Goal: Task Accomplishment & Management: Manage account settings

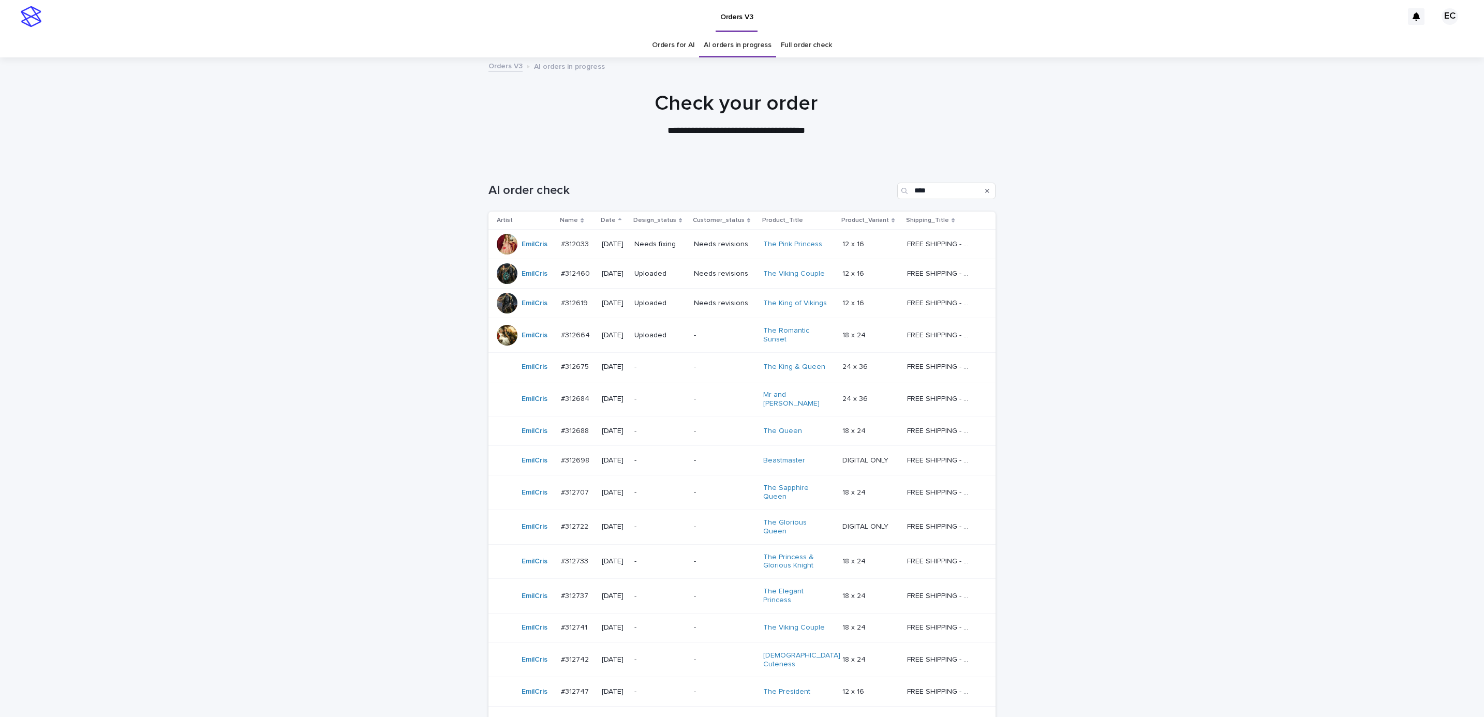
scroll to position [33, 0]
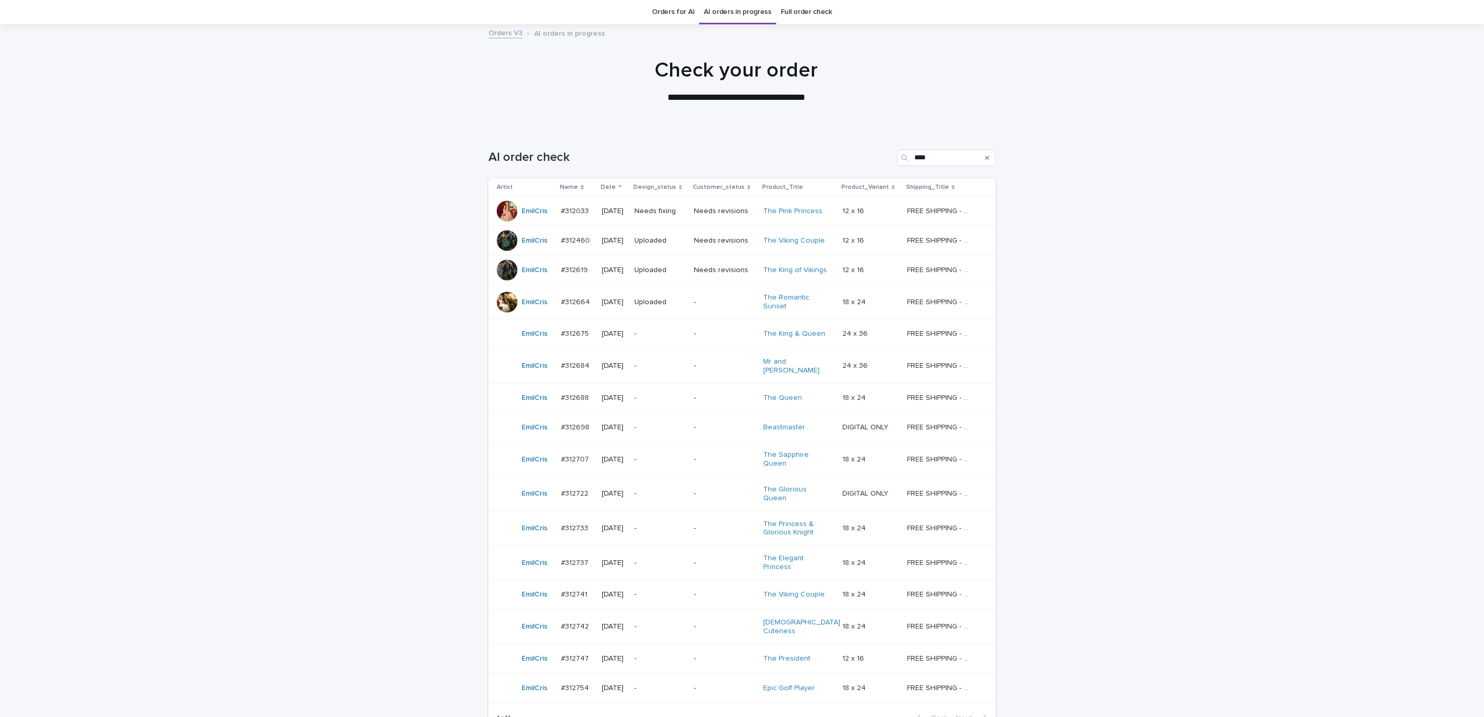
click at [652, 210] on p "Needs fixing" at bounding box center [659, 211] width 51 height 9
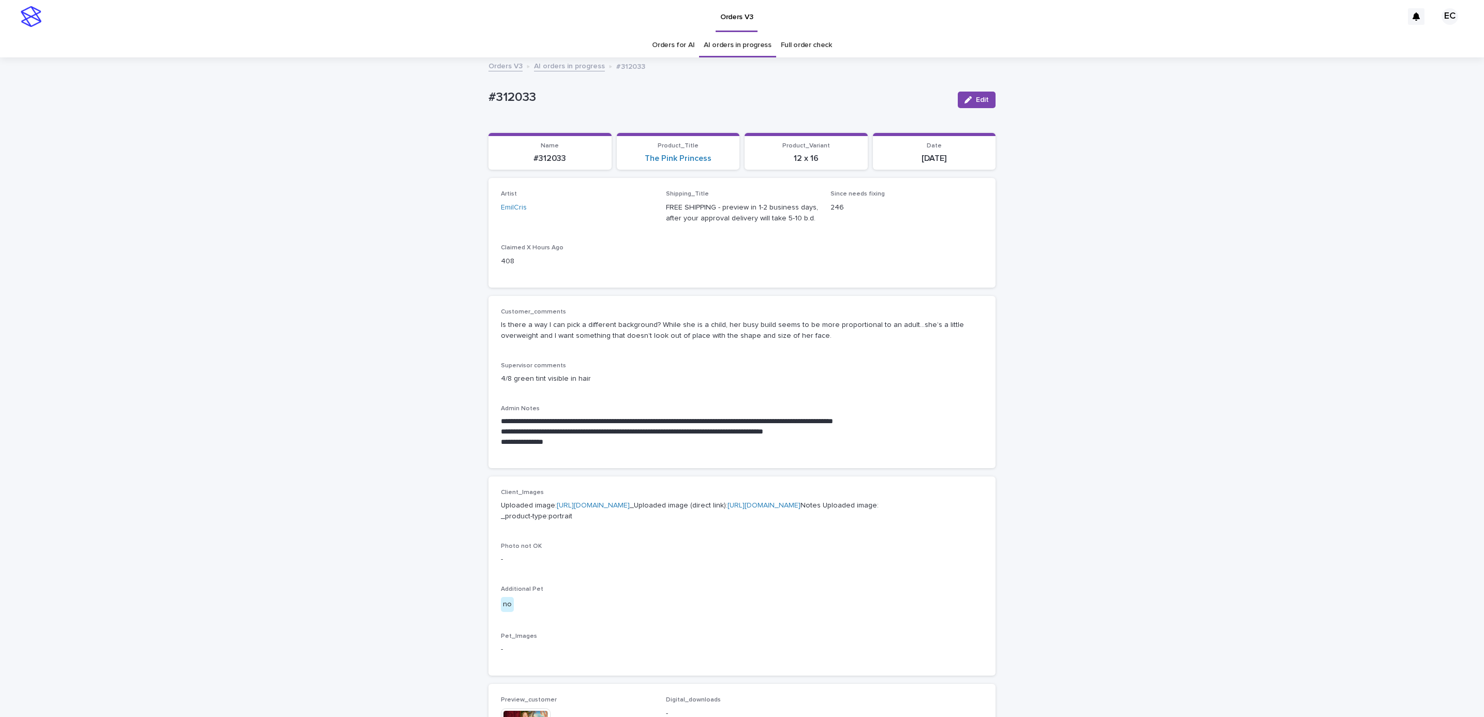
click at [1179, 285] on div "**********" at bounding box center [742, 558] width 1484 height 1000
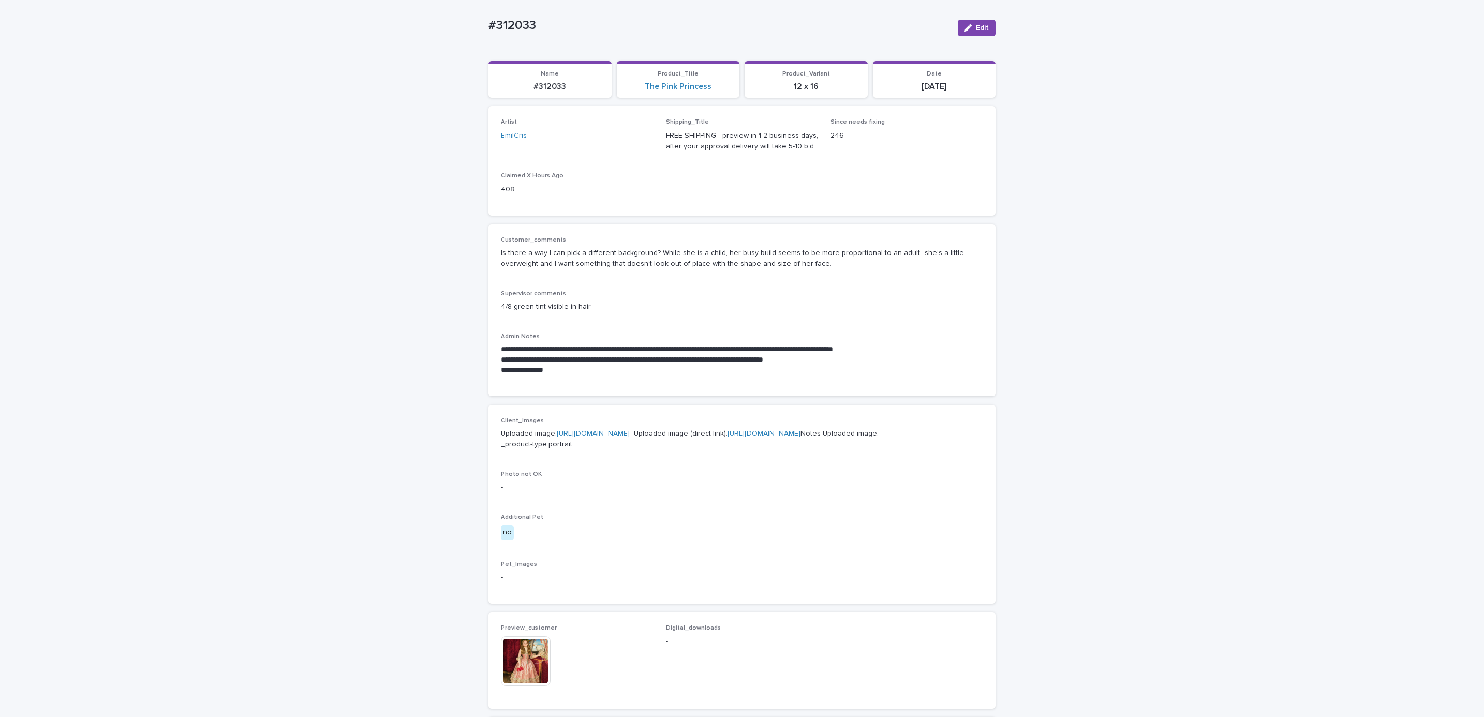
scroll to position [73, 0]
click at [1156, 223] on div "**********" at bounding box center [742, 486] width 1484 height 1000
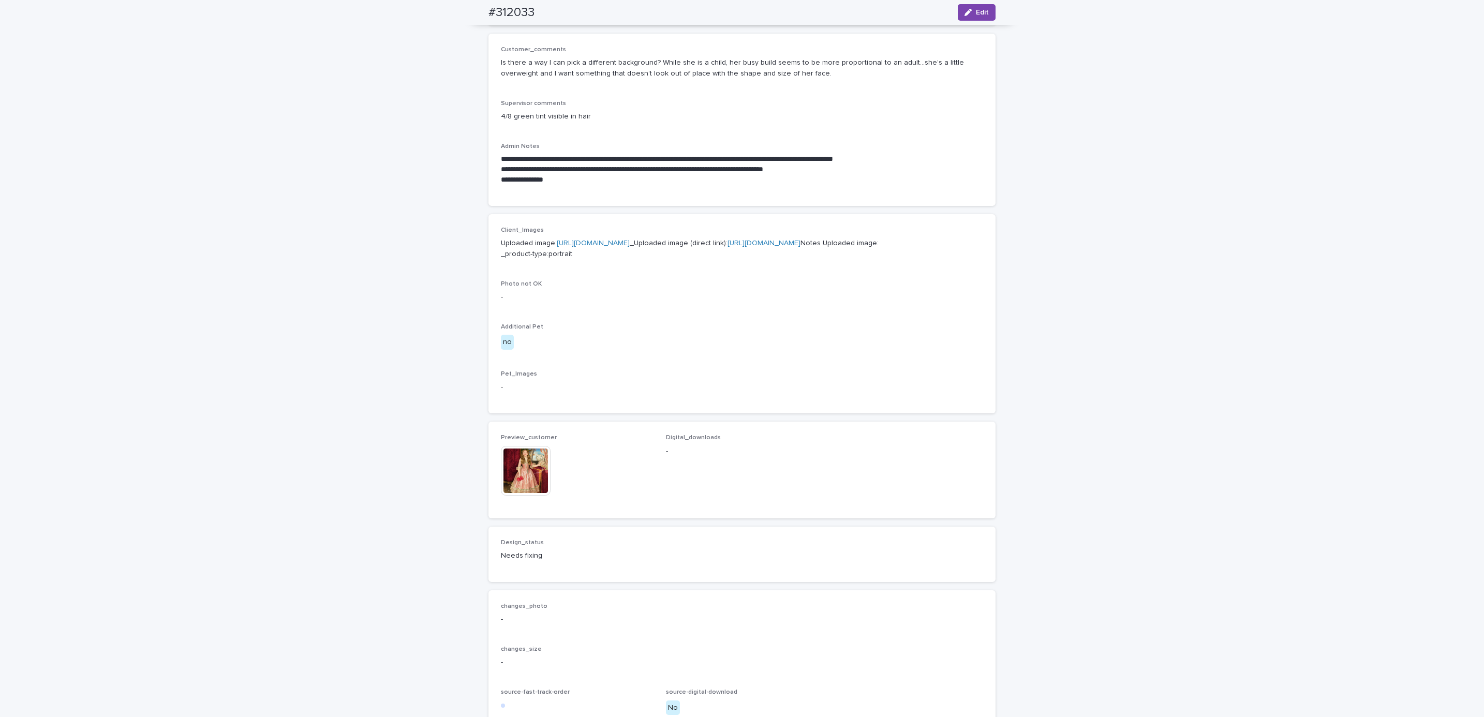
scroll to position [0, 0]
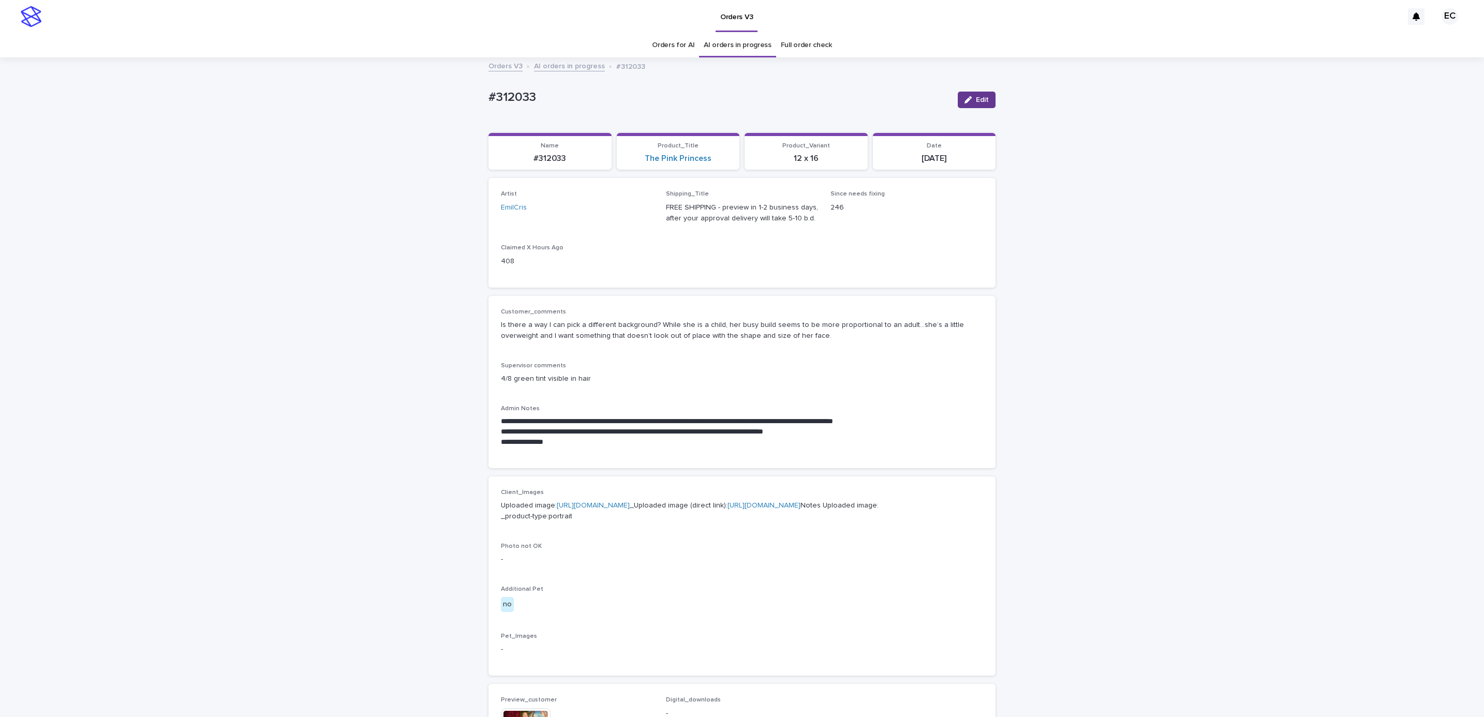
click at [974, 105] on button "Edit" at bounding box center [977, 100] width 38 height 17
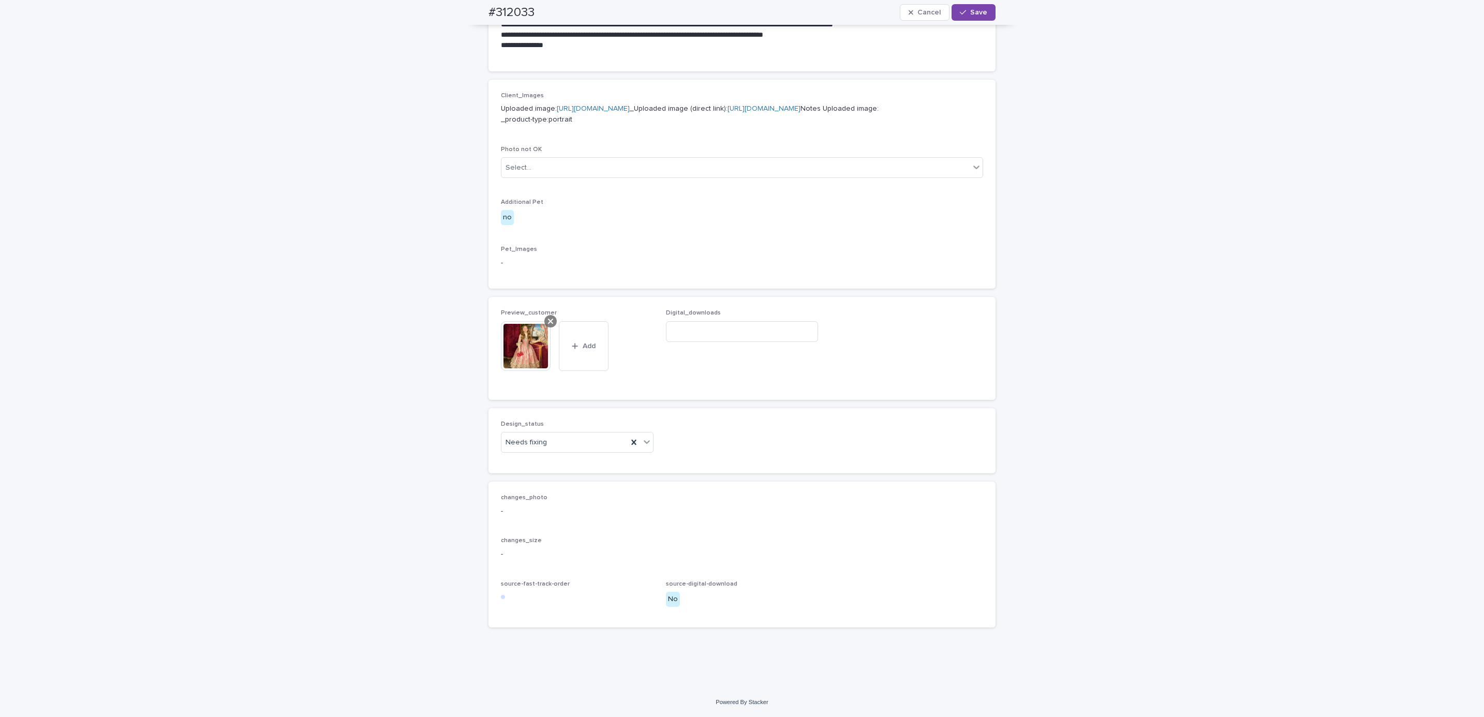
click at [548, 323] on icon at bounding box center [550, 321] width 5 height 8
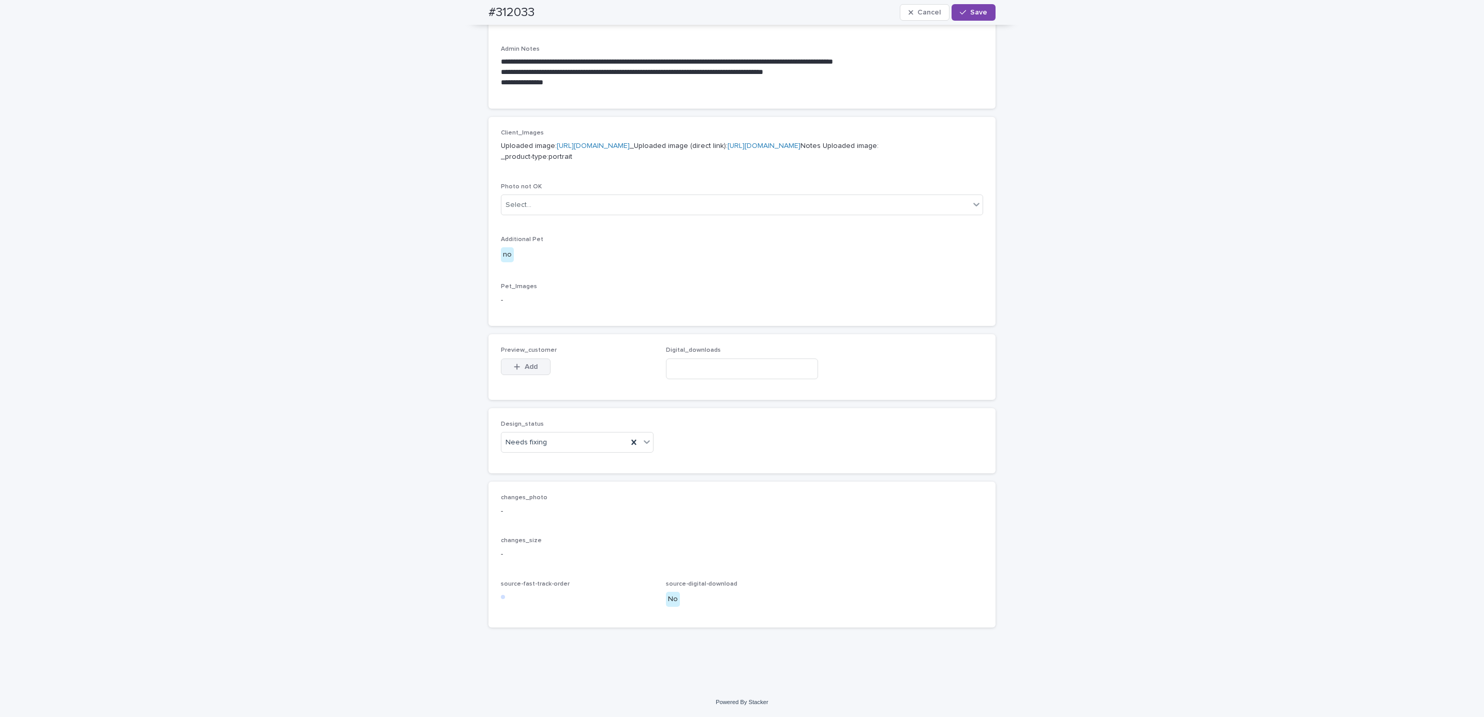
click at [527, 360] on button "Add" at bounding box center [526, 367] width 50 height 17
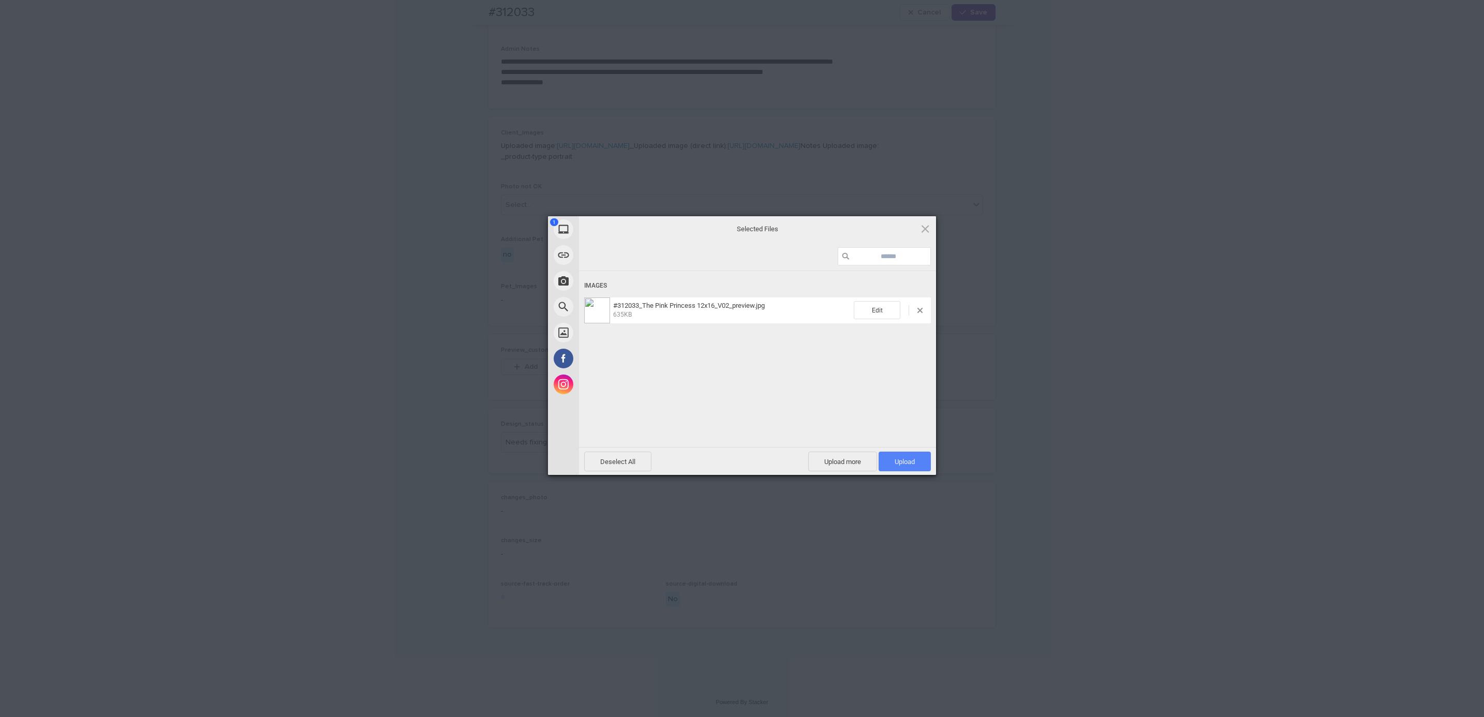
click at [910, 463] on span "Upload 1" at bounding box center [905, 462] width 20 height 8
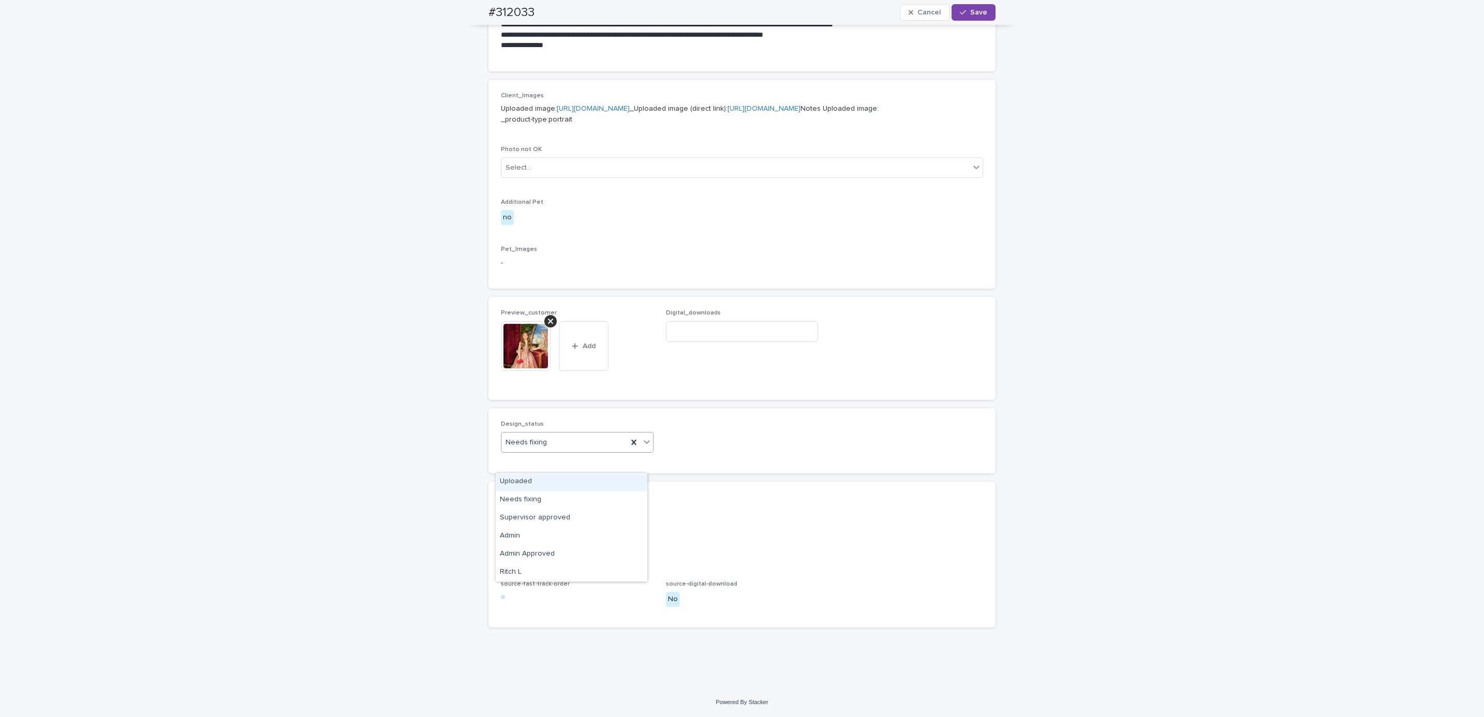
click at [570, 483] on div "Uploaded" at bounding box center [572, 482] width 152 height 18
click at [975, 13] on span "Save" at bounding box center [978, 12] width 17 height 7
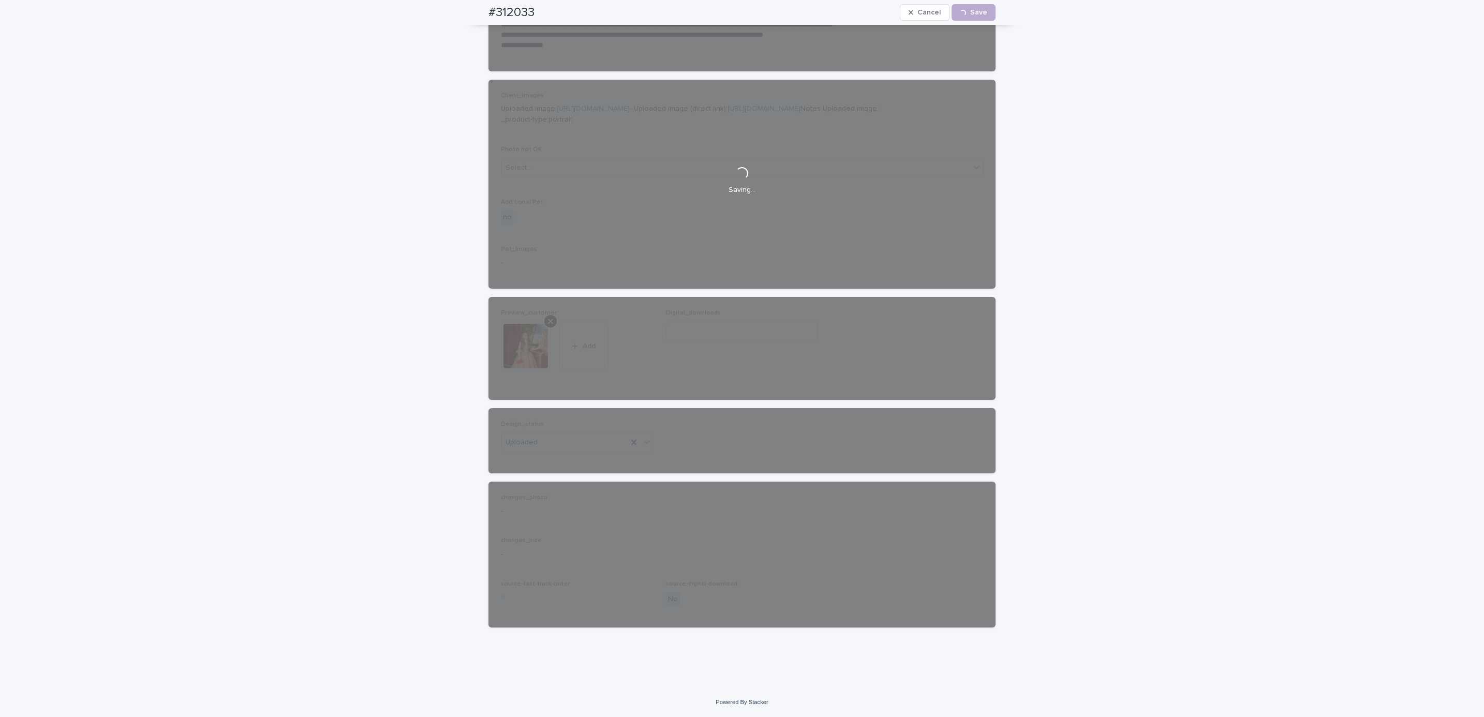
click at [464, 16] on div "#312033 Cancel Loading... Save" at bounding box center [742, 12] width 557 height 25
click at [534, 8] on div "#312033 Cancel Loading... Save" at bounding box center [741, 12] width 507 height 25
copy h2 "#312033"
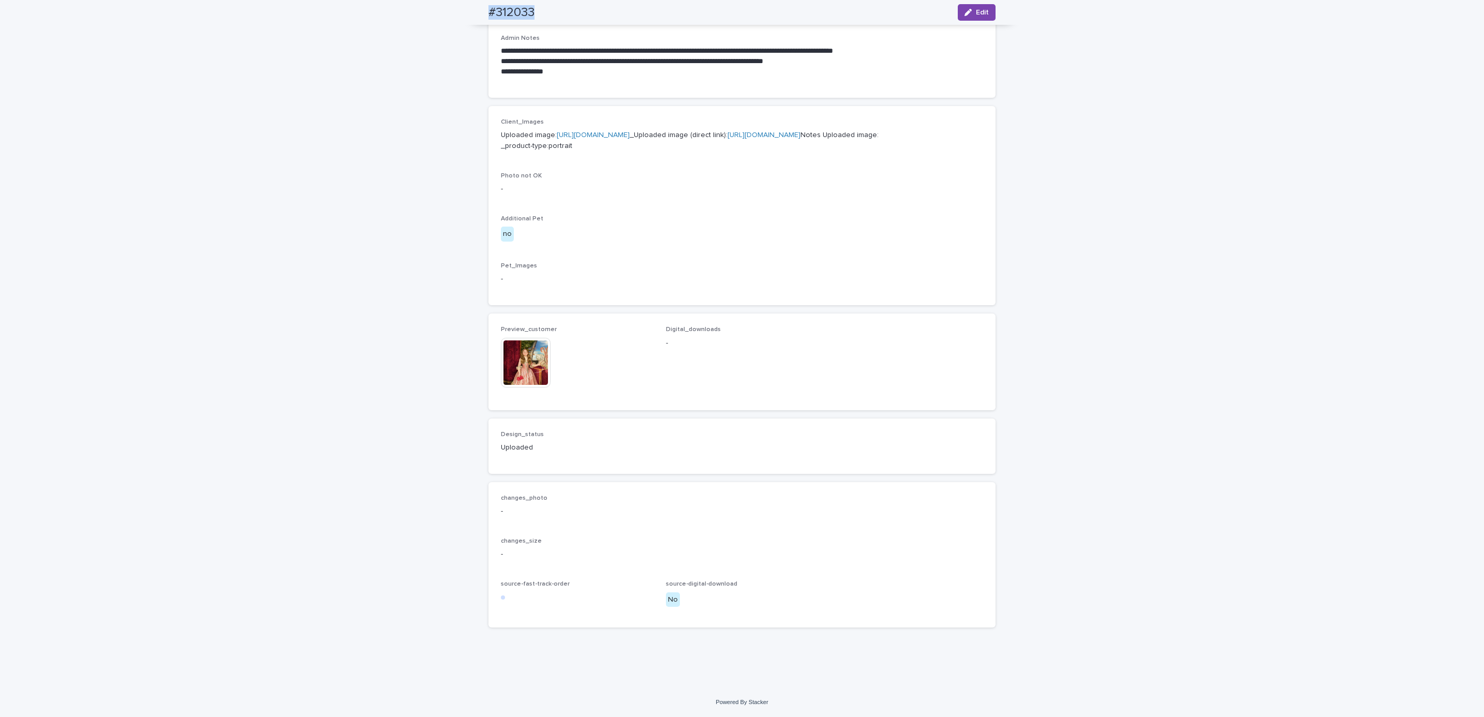
scroll to position [418, 0]
click at [171, 351] on div "**********" at bounding box center [742, 188] width 1484 height 1000
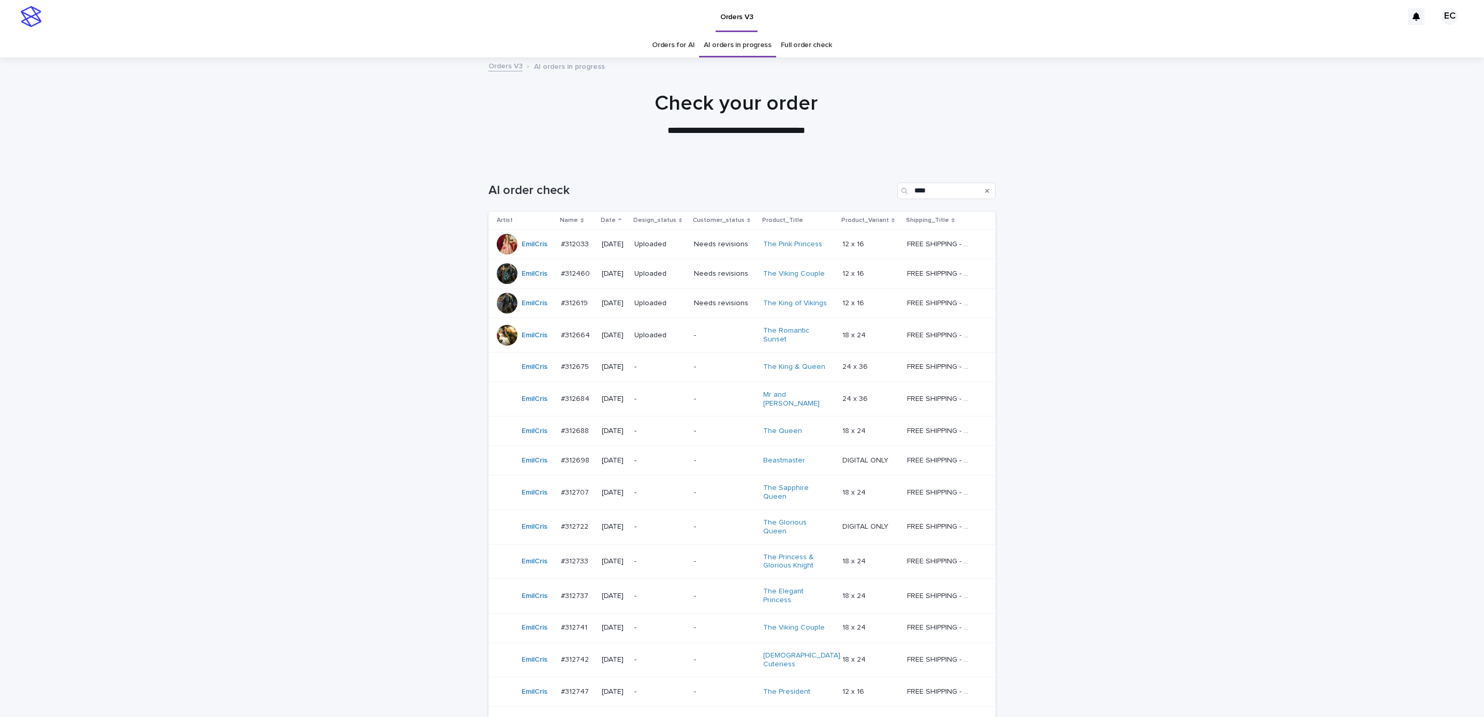
click at [1189, 379] on div "Loading... Saving… Loading... Saving… AI order check **** Artist Name Date Desi…" at bounding box center [742, 493] width 1484 height 663
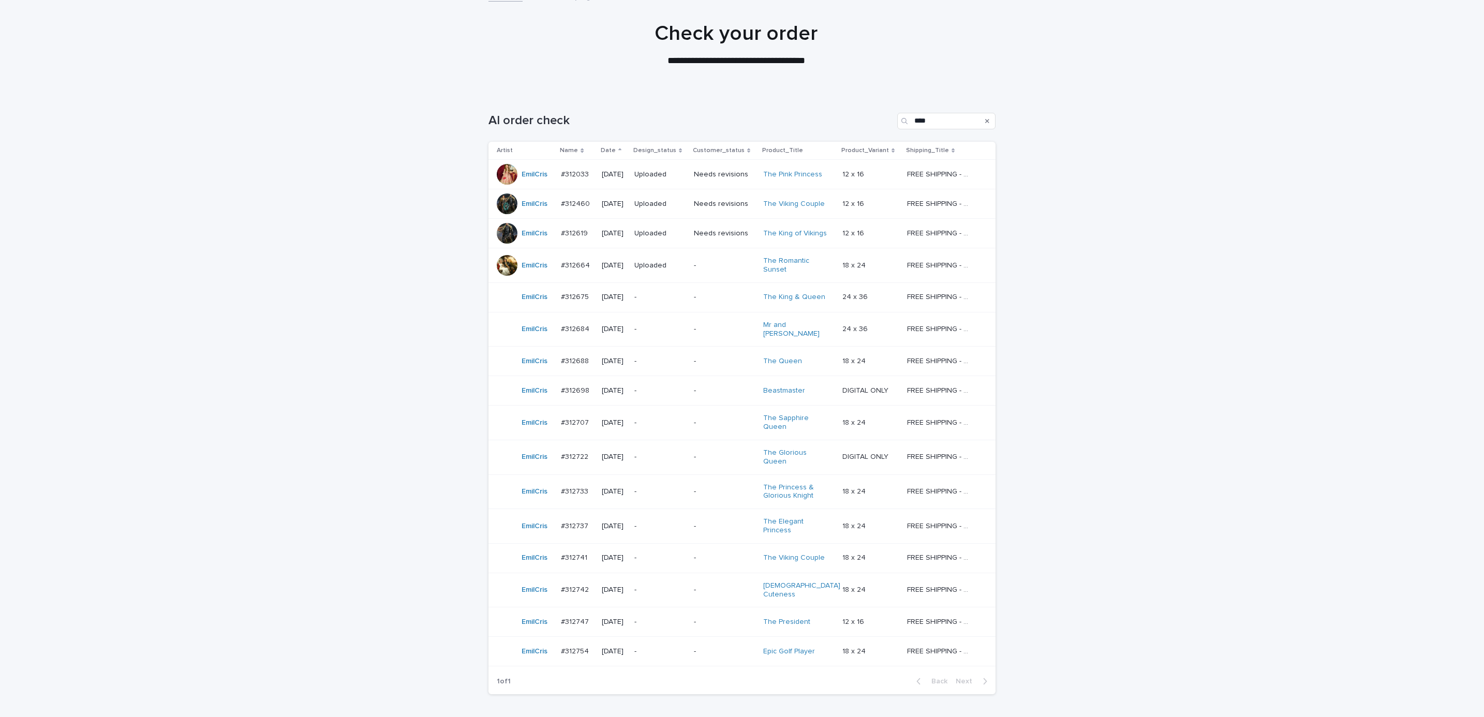
scroll to position [71, 0]
click at [711, 299] on p "-" at bounding box center [724, 295] width 61 height 9
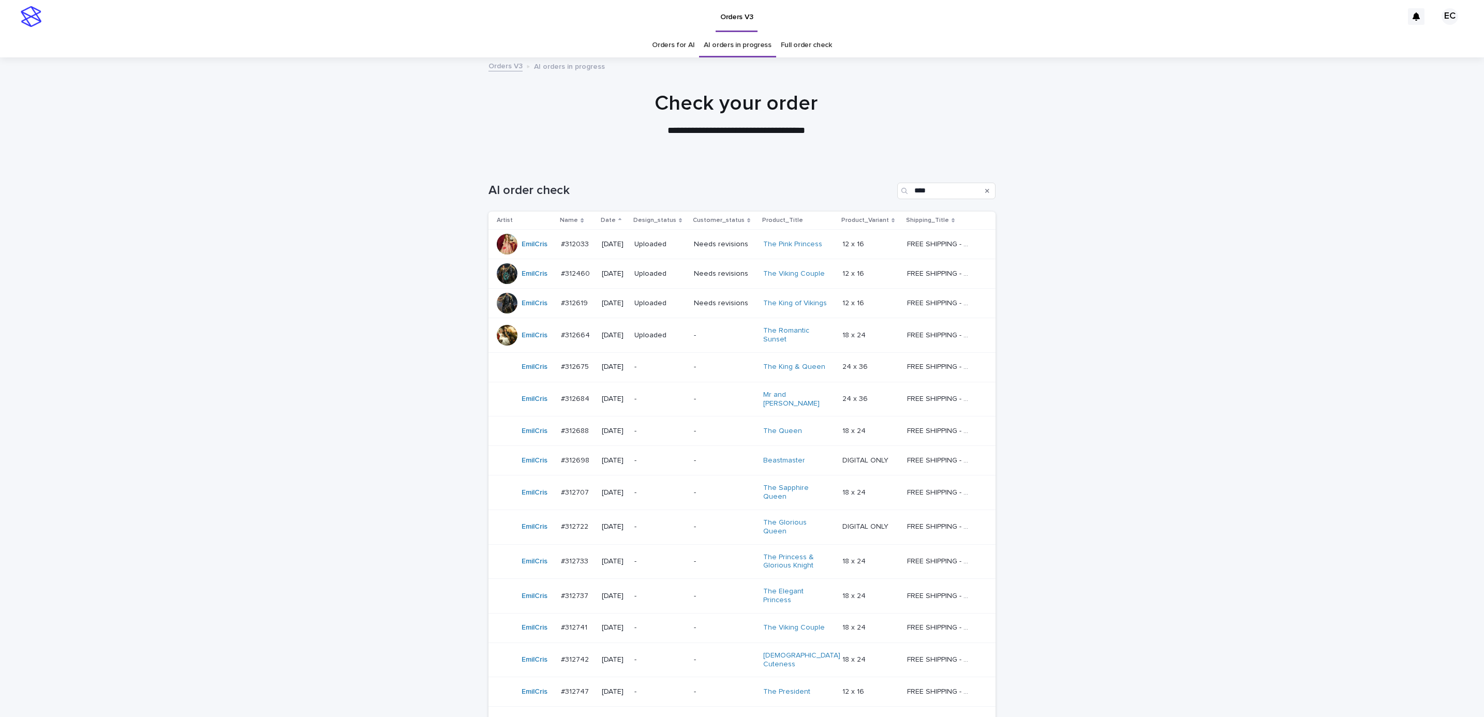
scroll to position [33, 0]
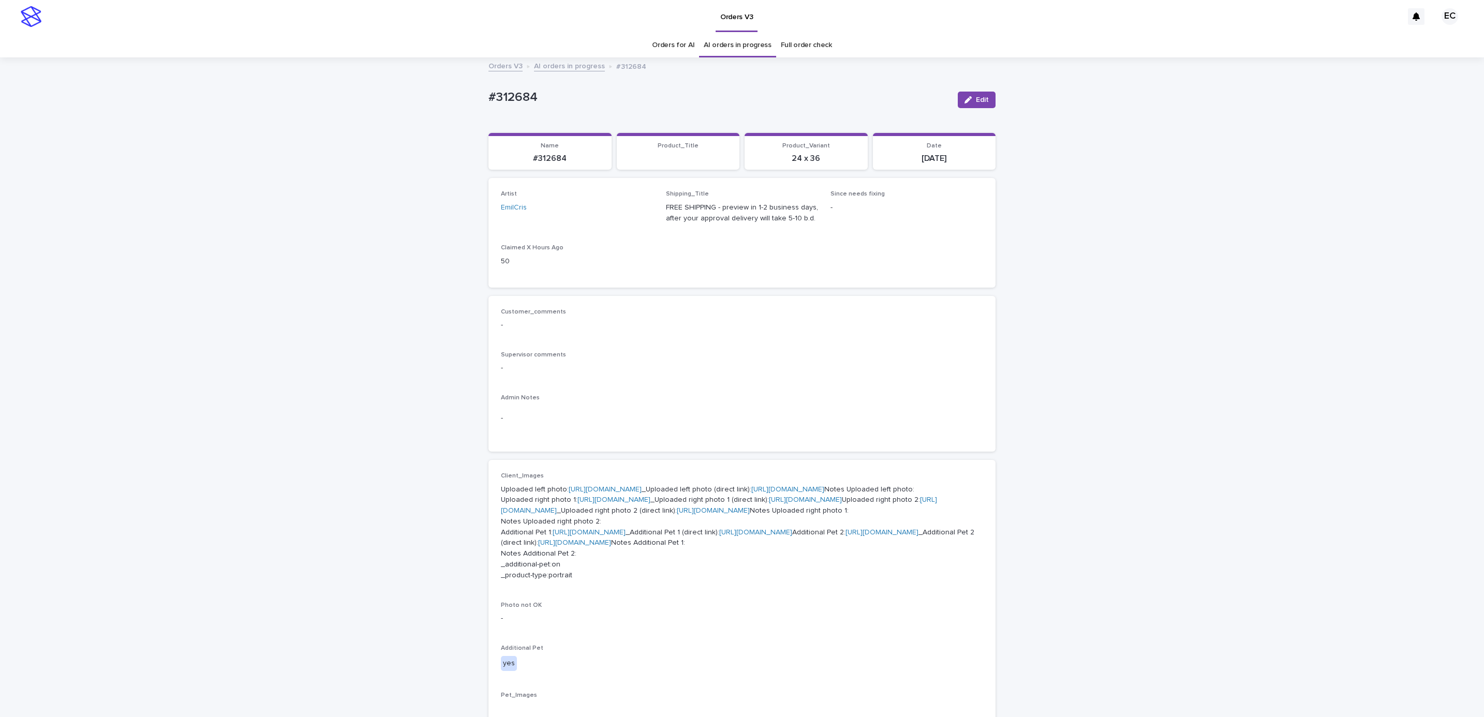
click at [1113, 303] on div "Loading... Saving… Loading... Saving… #312684 Edit #312684 Edit Sorry, there wa…" at bounding box center [742, 637] width 1484 height 1158
click at [976, 97] on span "Edit" at bounding box center [982, 99] width 13 height 7
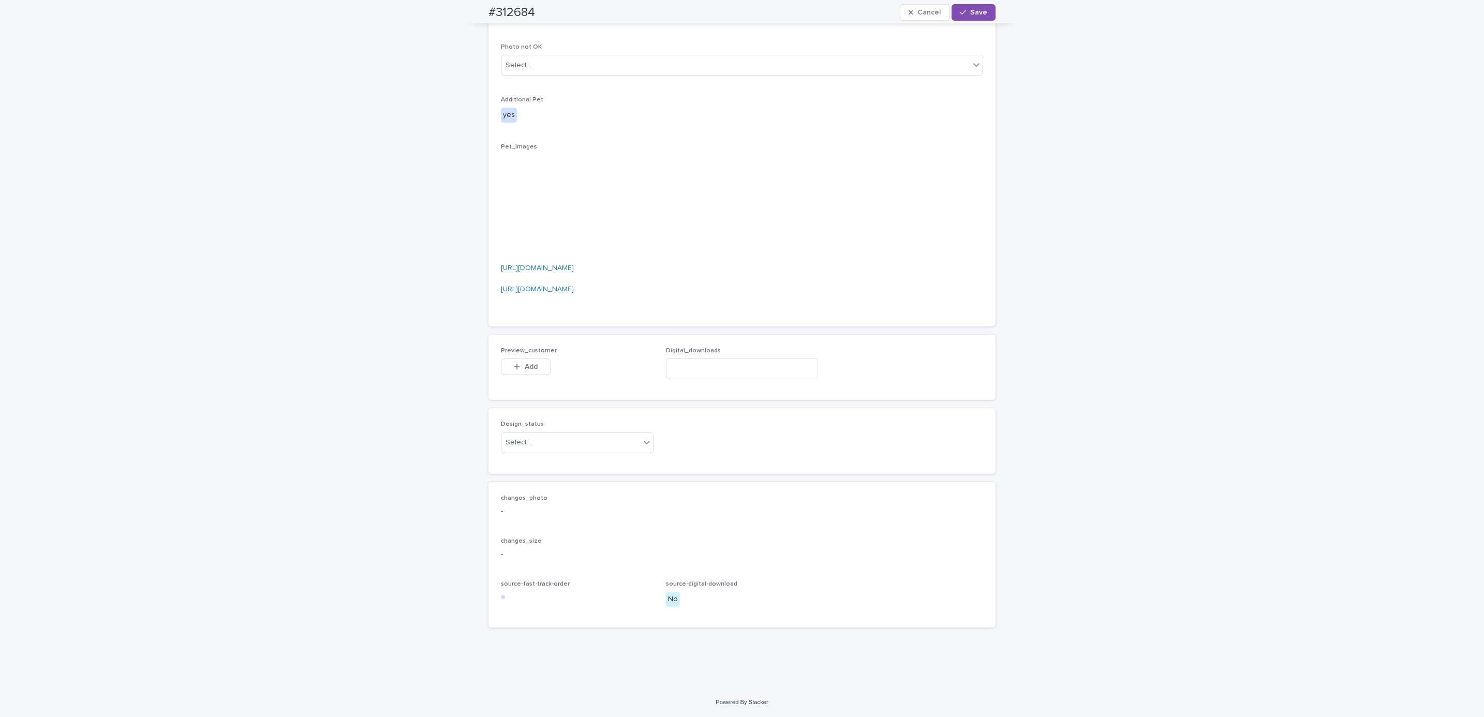
scroll to position [850, 0]
click at [529, 365] on span "Add" at bounding box center [531, 366] width 13 height 7
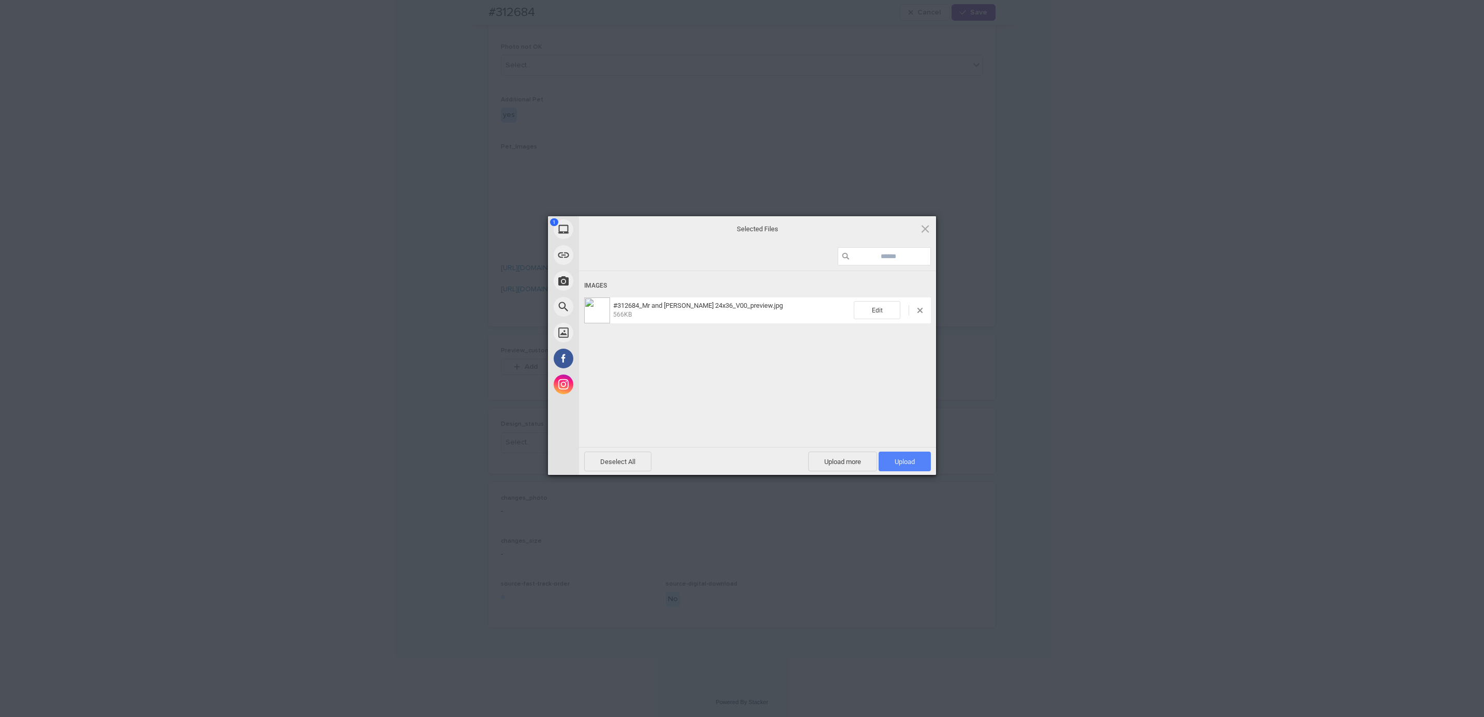
click at [890, 467] on span "Upload 1" at bounding box center [904, 462] width 52 height 20
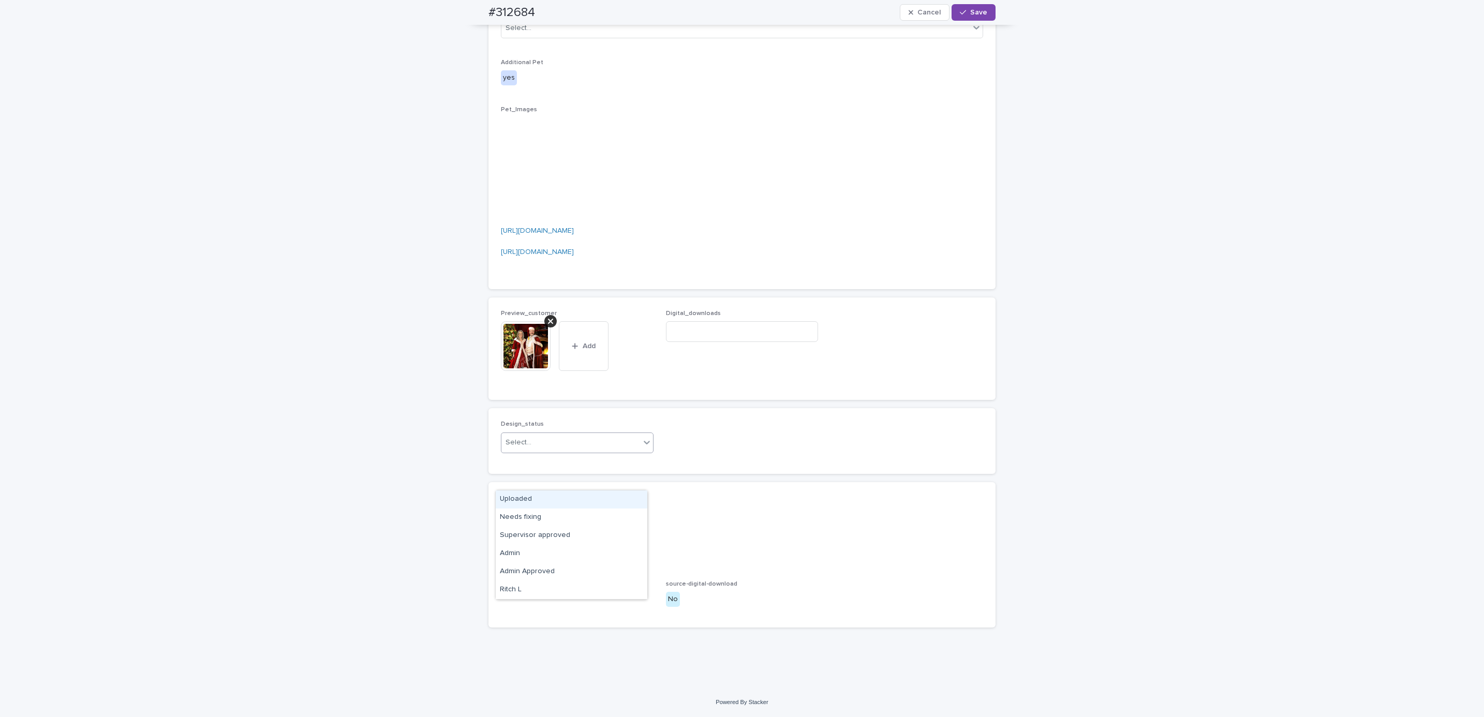
click at [593, 497] on div "Uploaded" at bounding box center [572, 499] width 152 height 18
click at [978, 9] on span "Save" at bounding box center [978, 12] width 17 height 7
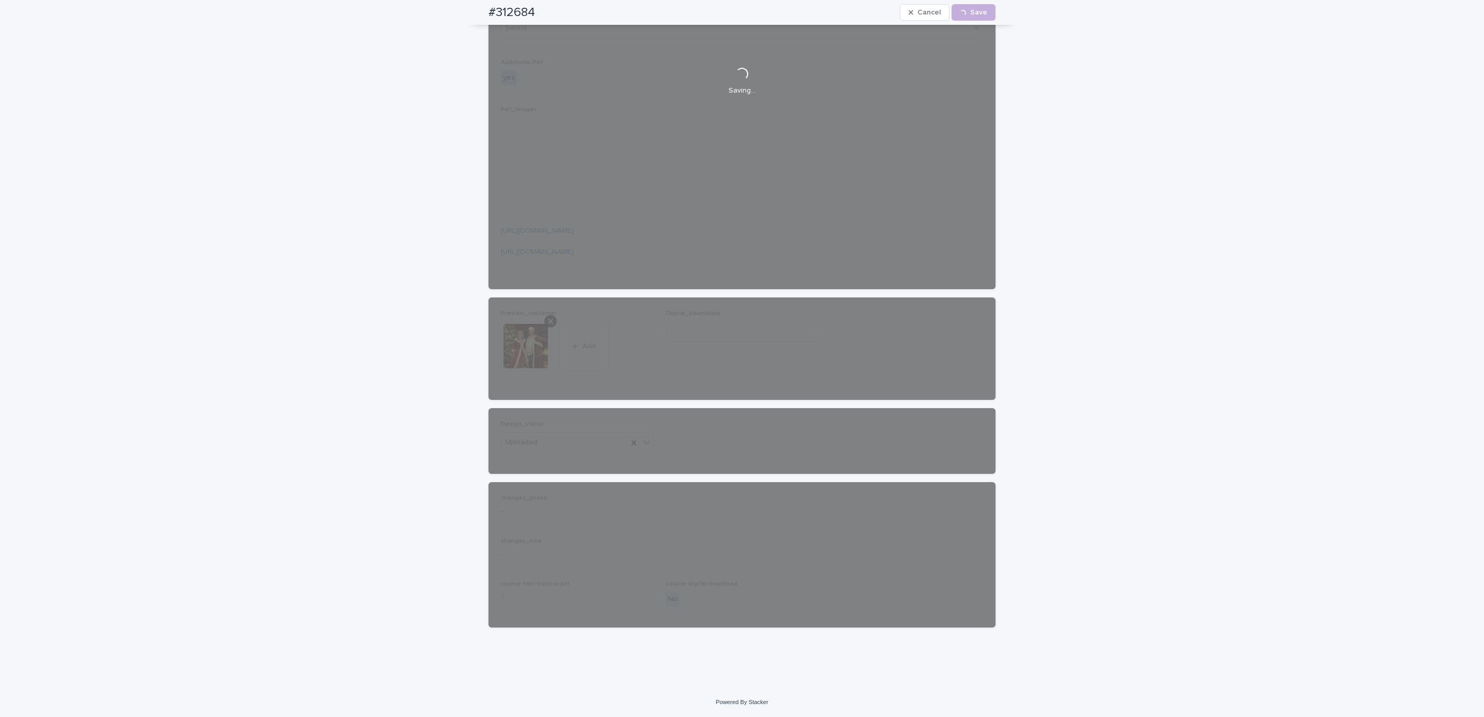
click at [488, 8] on h2 "#312684" at bounding box center [511, 12] width 47 height 15
click at [542, 4] on div "#312684 Cancel Loading... Save" at bounding box center [741, 12] width 507 height 25
copy h2 "#312684"
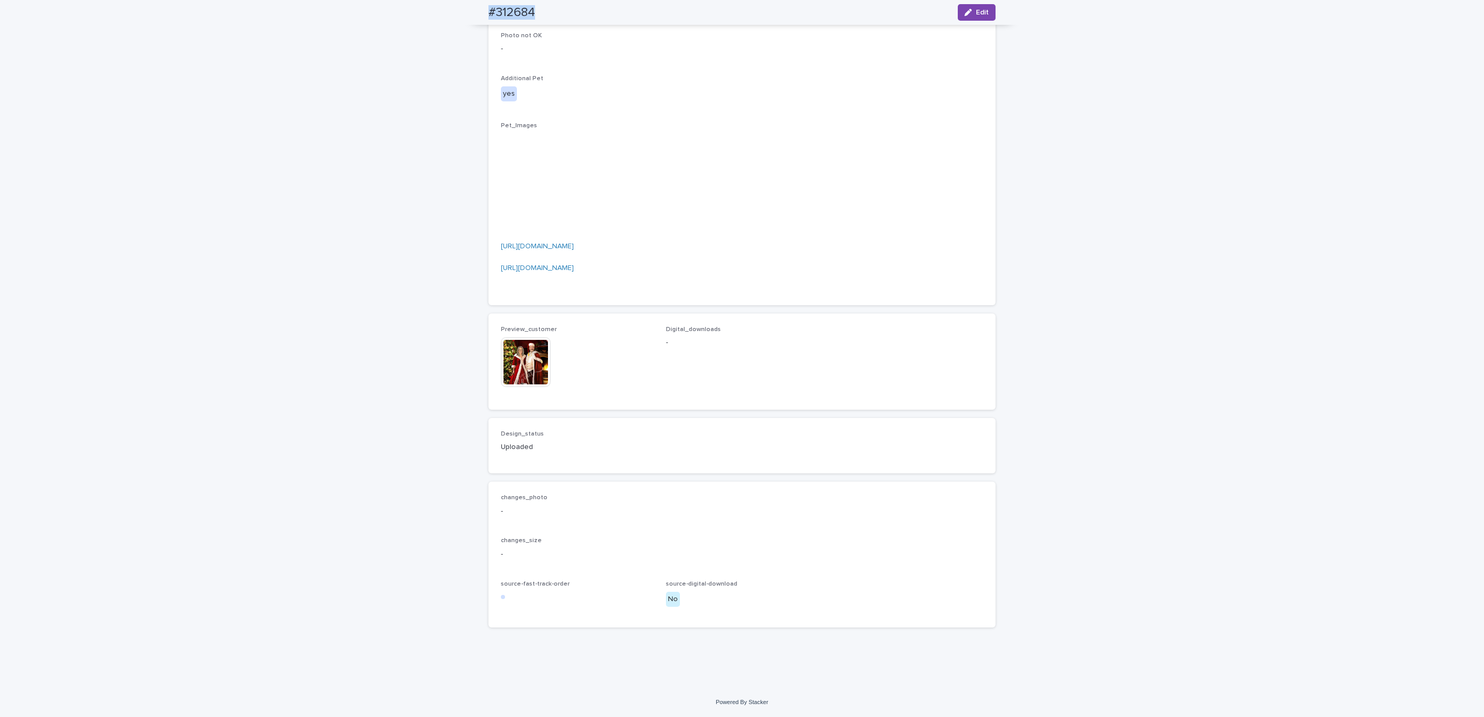
scroll to position [827, 0]
click at [528, 387] on img at bounding box center [526, 362] width 50 height 50
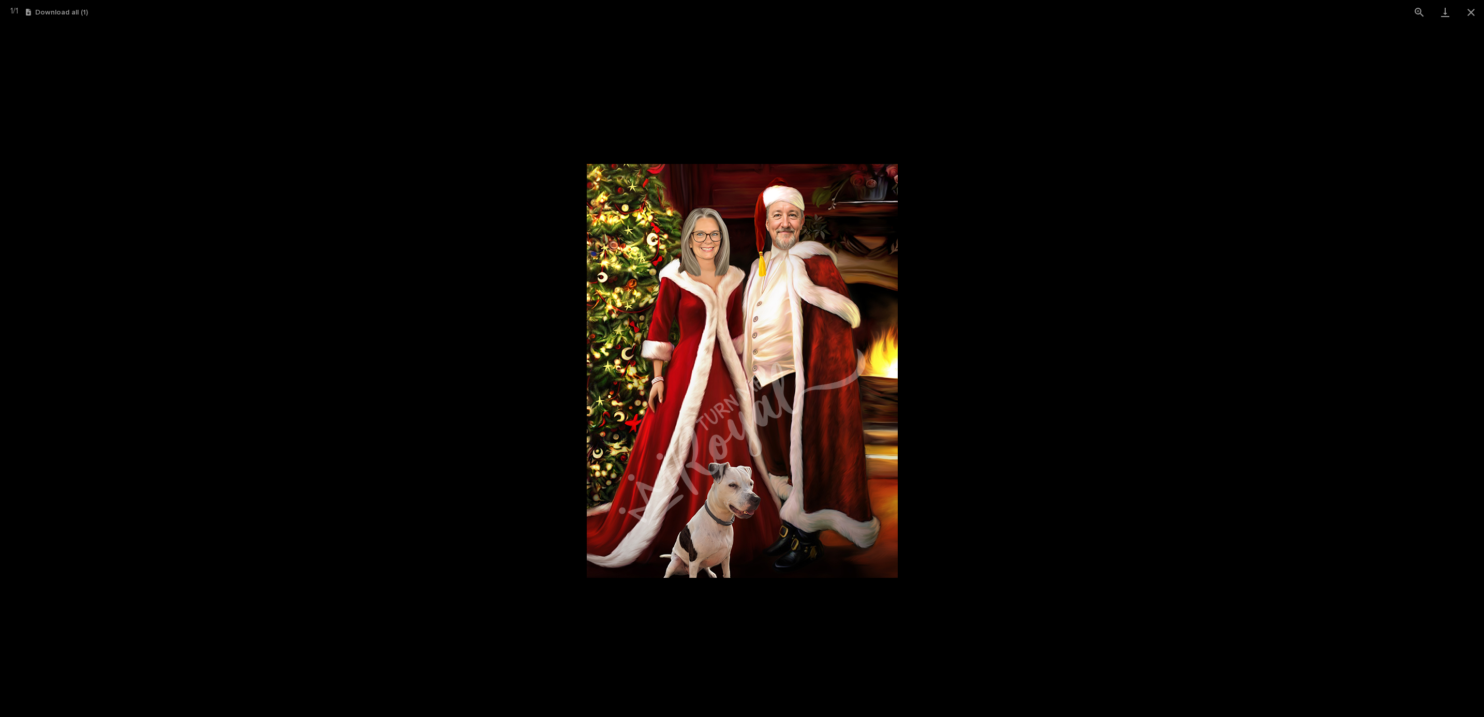
click at [287, 579] on picture at bounding box center [742, 370] width 1484 height 693
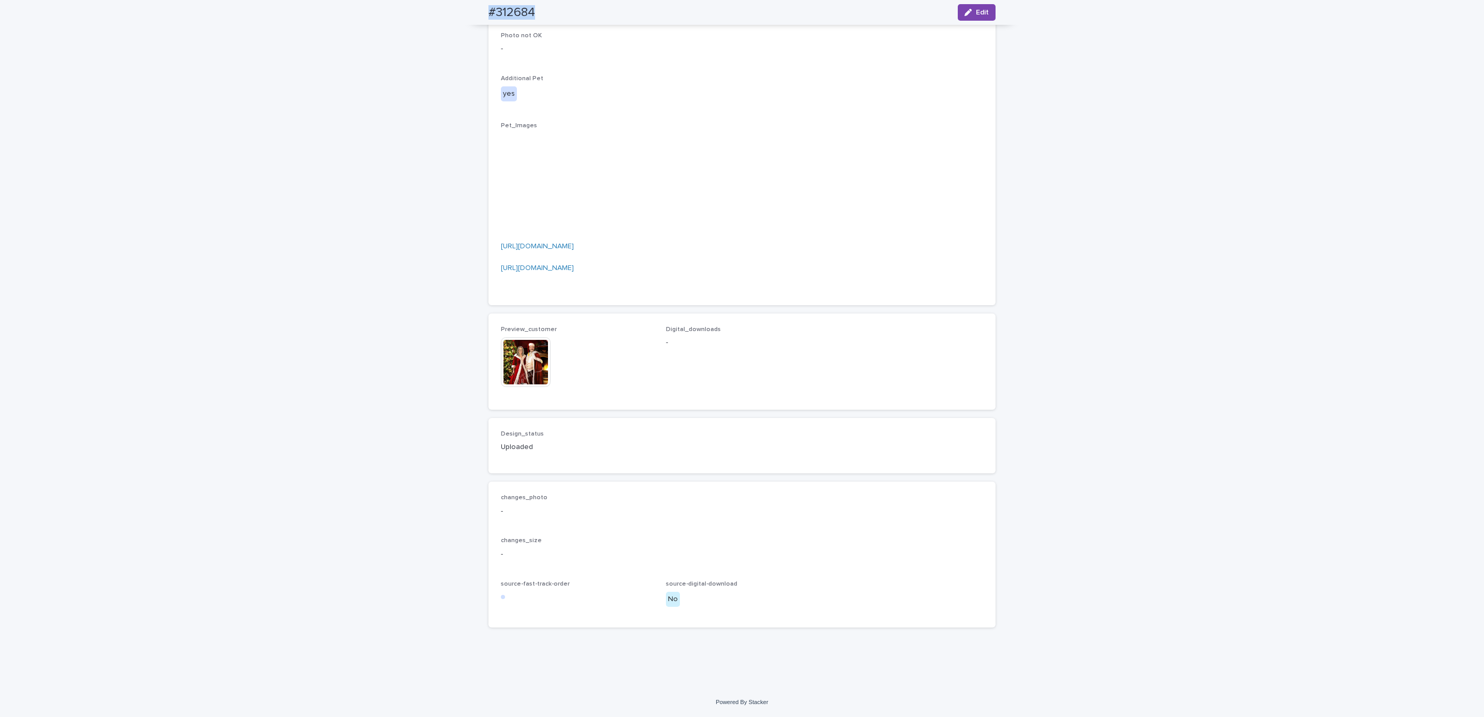
click at [303, 453] on div "Loading... Saving… Loading... Saving… #312684 Edit #312684 Edit Sorry, there wa…" at bounding box center [742, 88] width 1484 height 1199
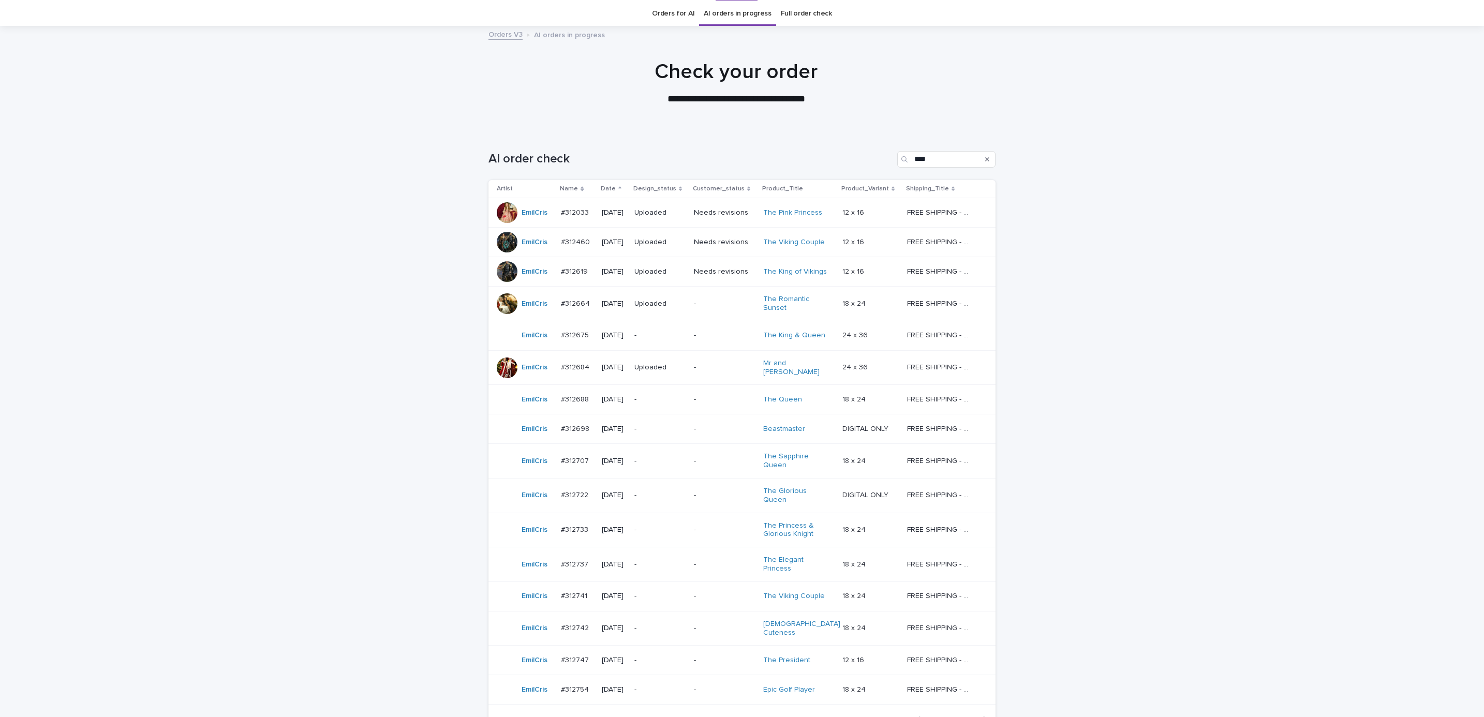
scroll to position [33, 0]
click at [1167, 244] on div "Loading... Saving… Loading... Saving… AI order check **** Artist Name Date Desi…" at bounding box center [742, 460] width 1484 height 663
